Goal: Transaction & Acquisition: Purchase product/service

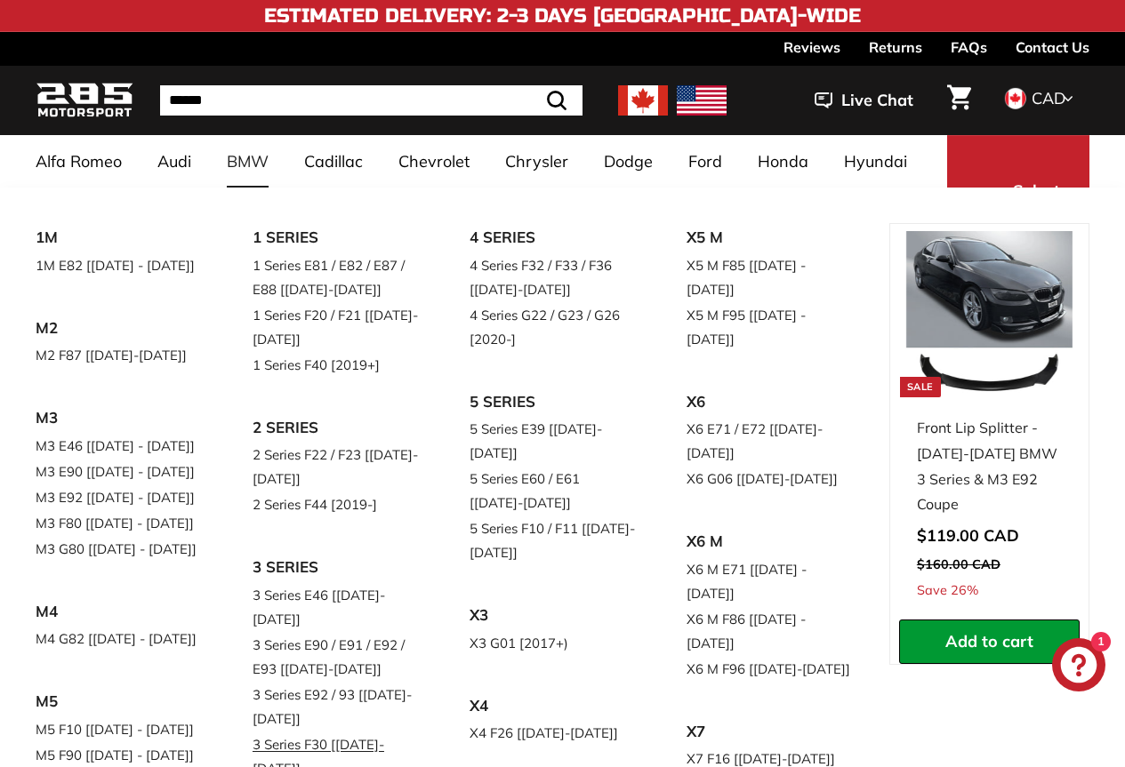
click at [325, 732] on link "3 Series F30 [[DATE]-[DATE]]" at bounding box center [335, 757] width 167 height 50
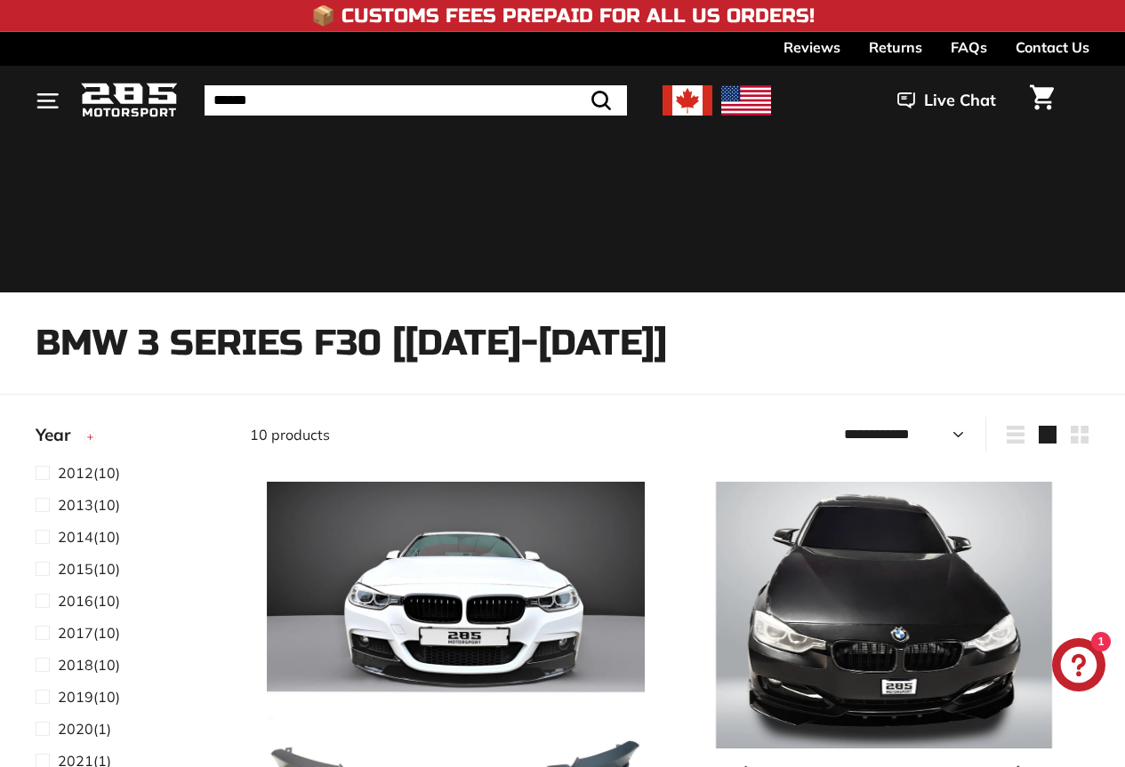
select select "**********"
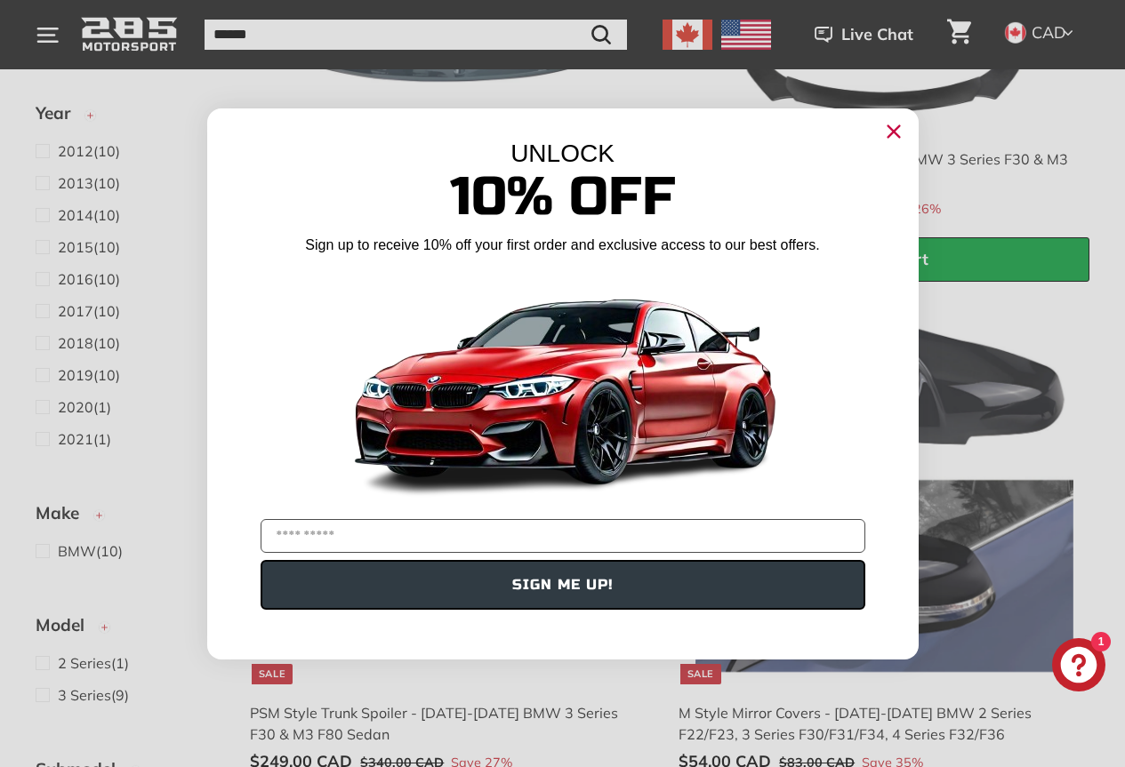
scroll to position [701, 0]
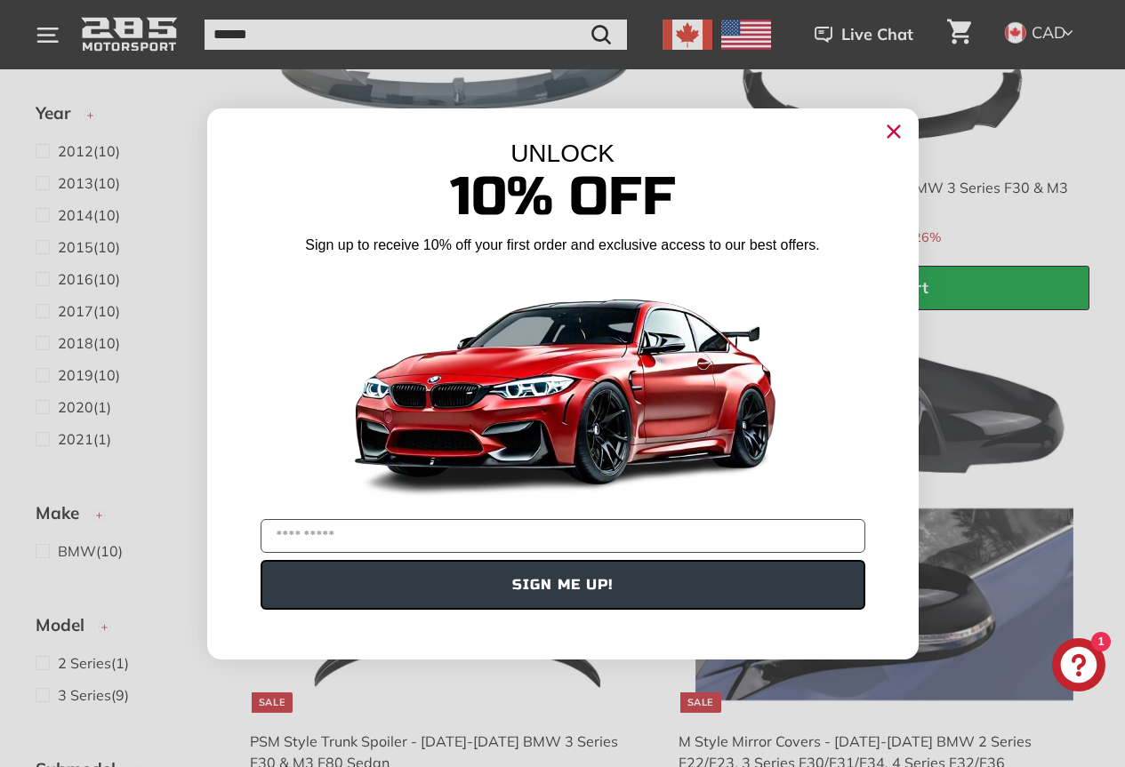
click at [890, 132] on circle "Close dialog" at bounding box center [892, 130] width 27 height 27
